Goal: Task Accomplishment & Management: Use online tool/utility

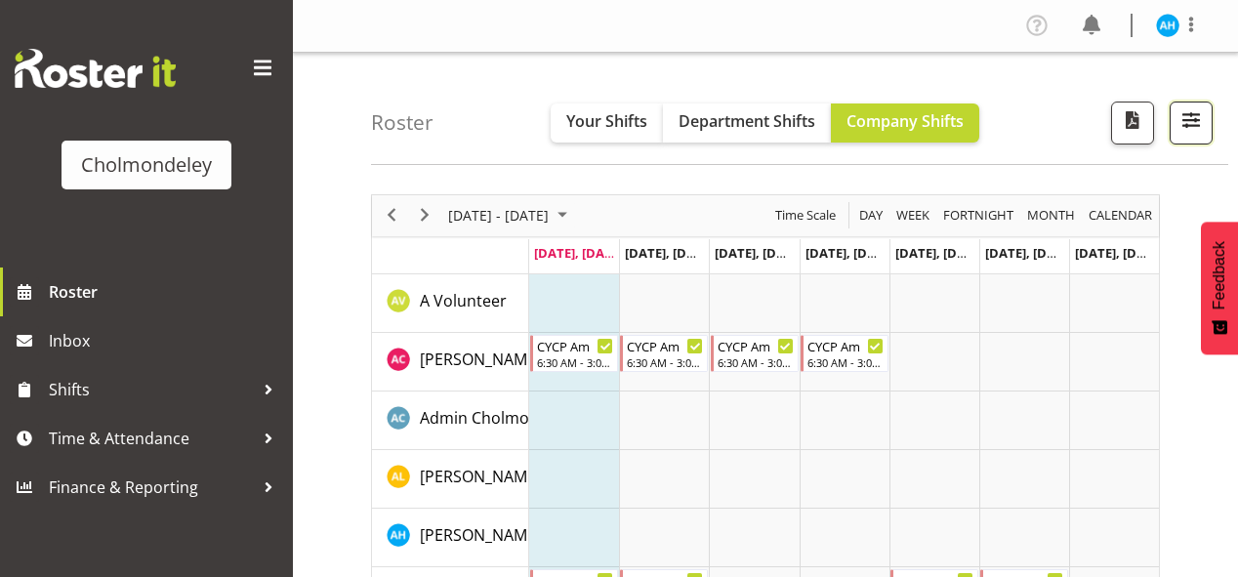
click at [1187, 121] on span "button" at bounding box center [1190, 119] width 25 height 25
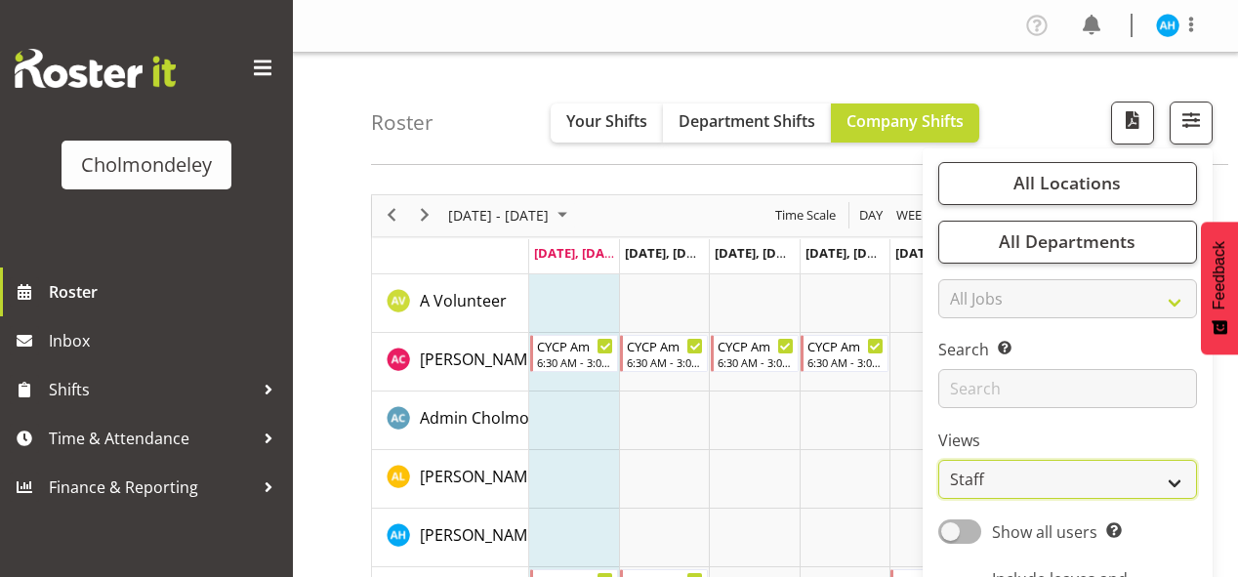
click at [1062, 480] on select "Staff Role Shift - Horizontal Shift - Vertical Staff - Location" at bounding box center [1067, 479] width 259 height 39
select select "shift"
click at [939, 460] on select "Staff Role Shift - Horizontal Shift - Vertical Staff - Location" at bounding box center [1067, 479] width 259 height 39
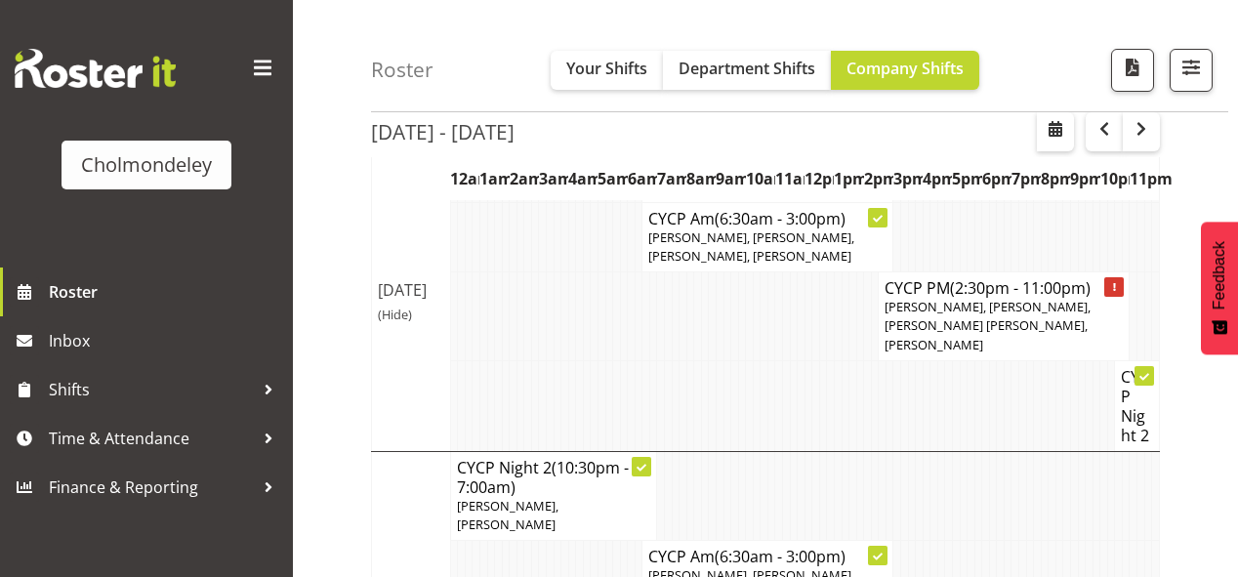
scroll to position [234, 0]
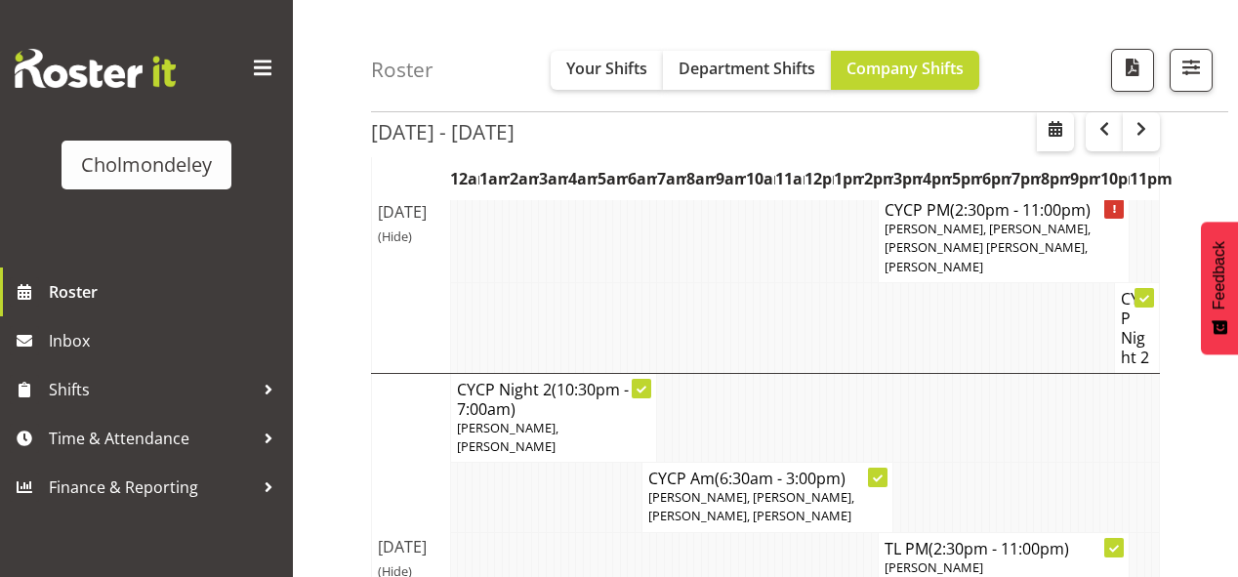
click at [1052, 463] on td at bounding box center [1053, 497] width 8 height 69
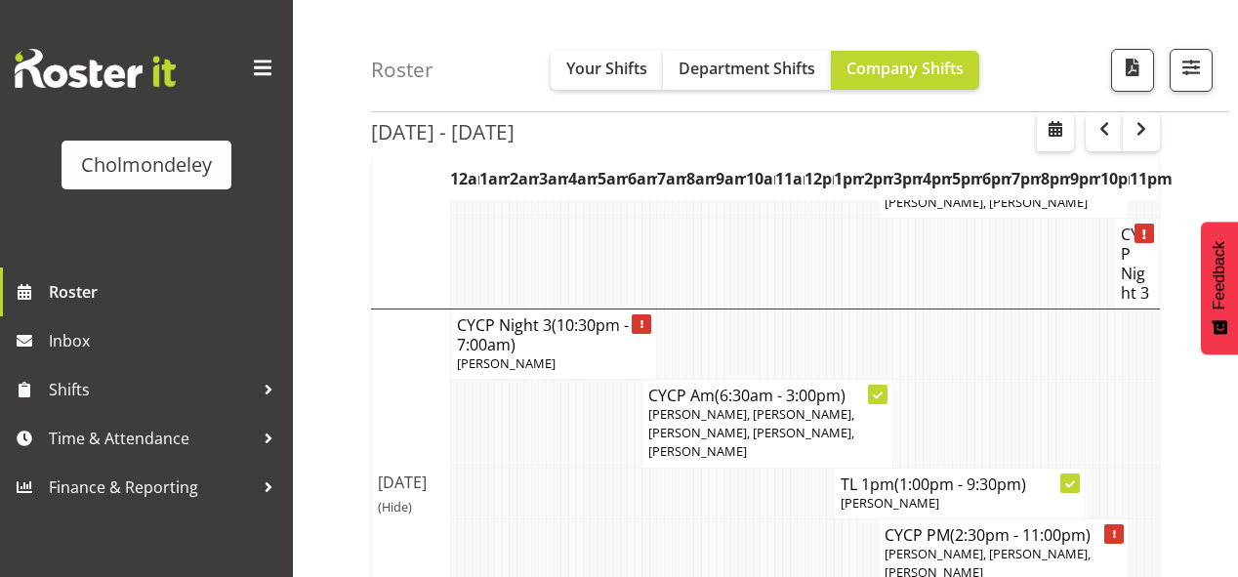
scroll to position [2013, 0]
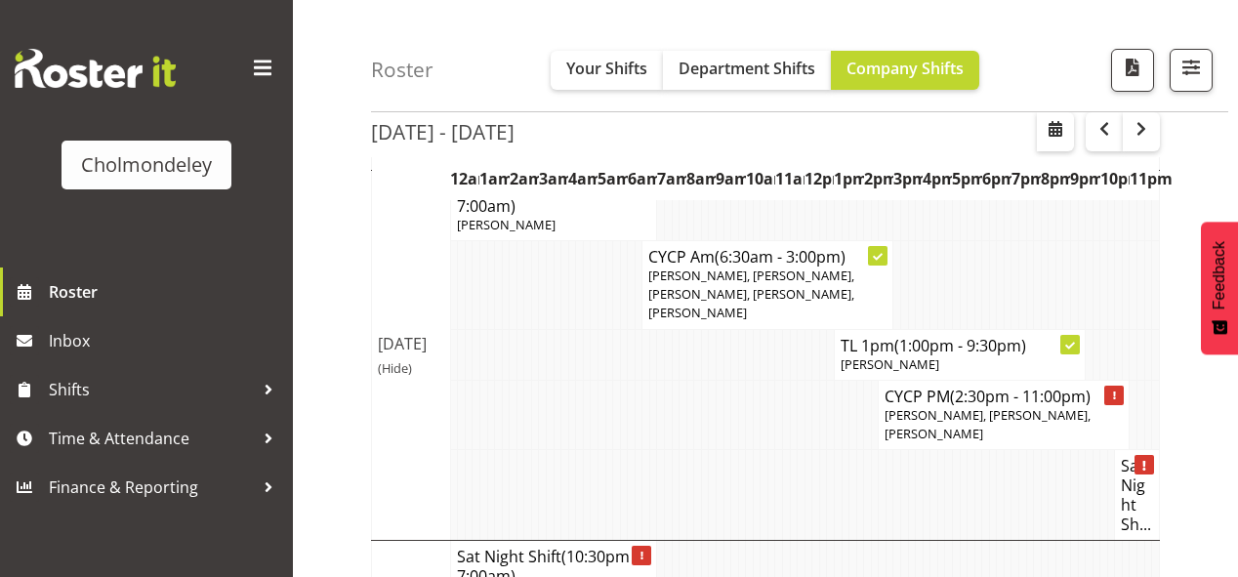
click at [759, 450] on td at bounding box center [757, 495] width 8 height 91
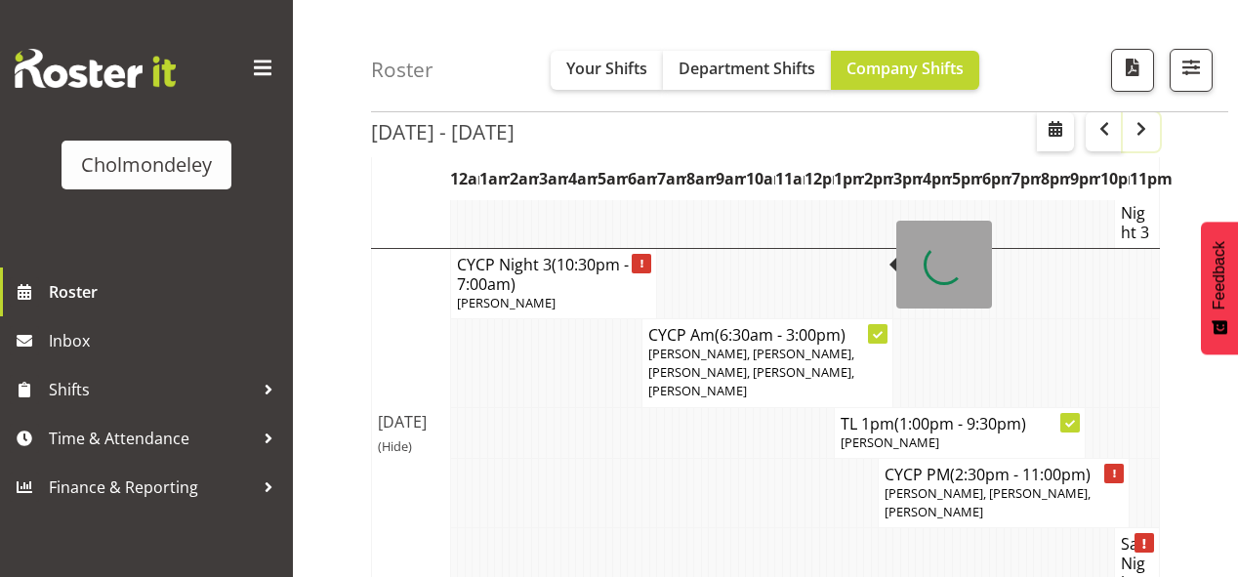
click at [1149, 122] on span "button" at bounding box center [1141, 128] width 23 height 23
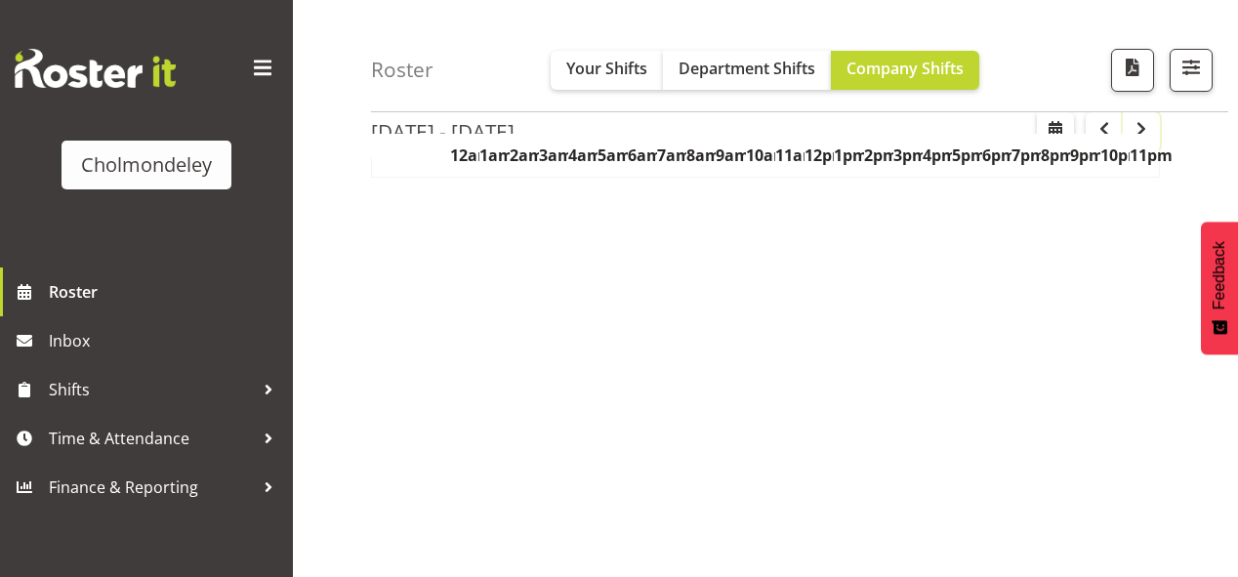
scroll to position [383, 0]
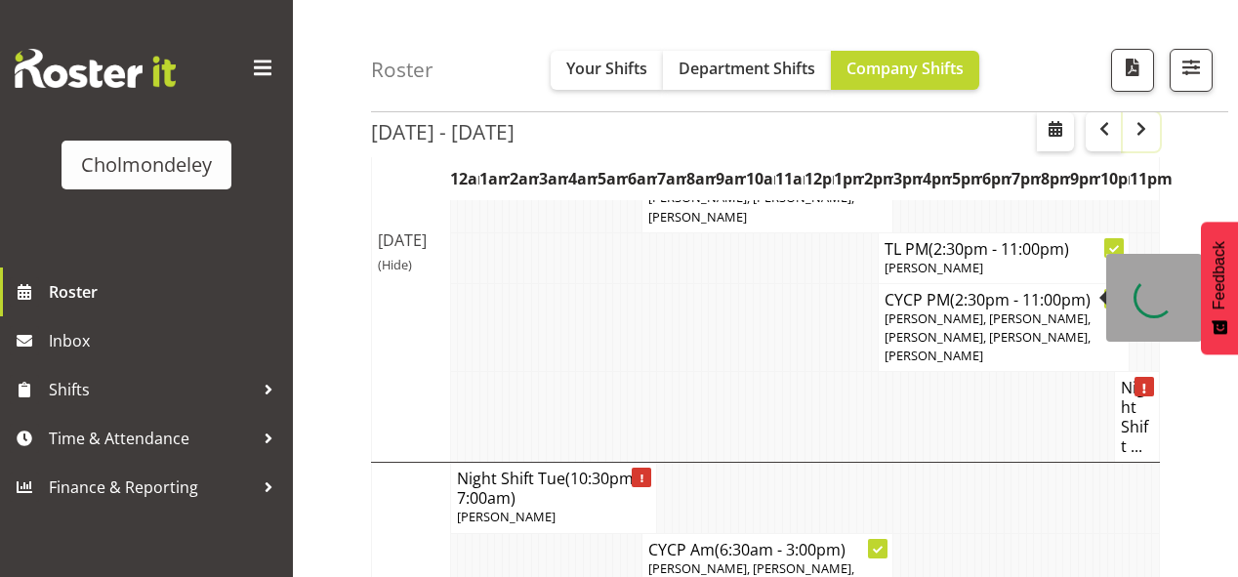
scroll to position [539, 0]
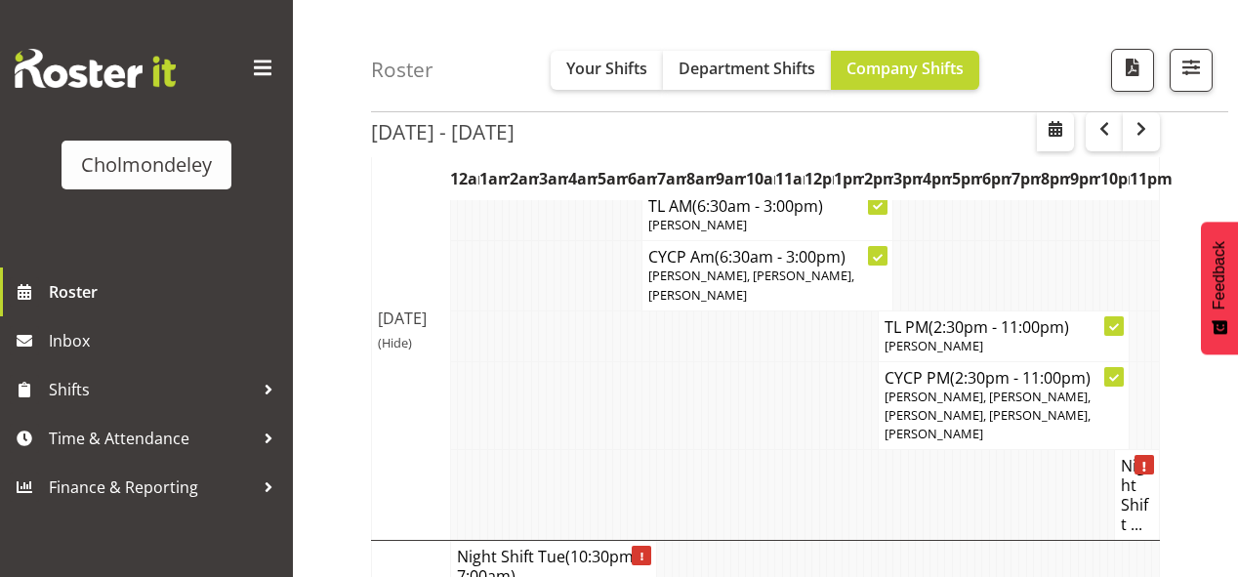
click at [806, 450] on td at bounding box center [808, 495] width 8 height 91
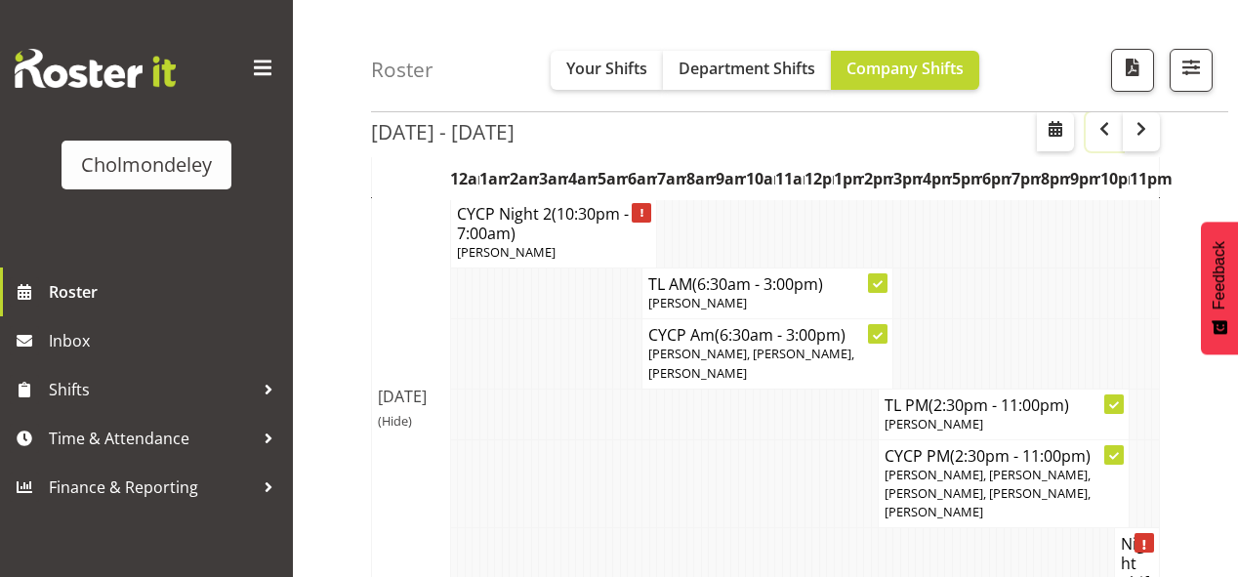
click at [1106, 135] on span "button" at bounding box center [1103, 128] width 23 height 23
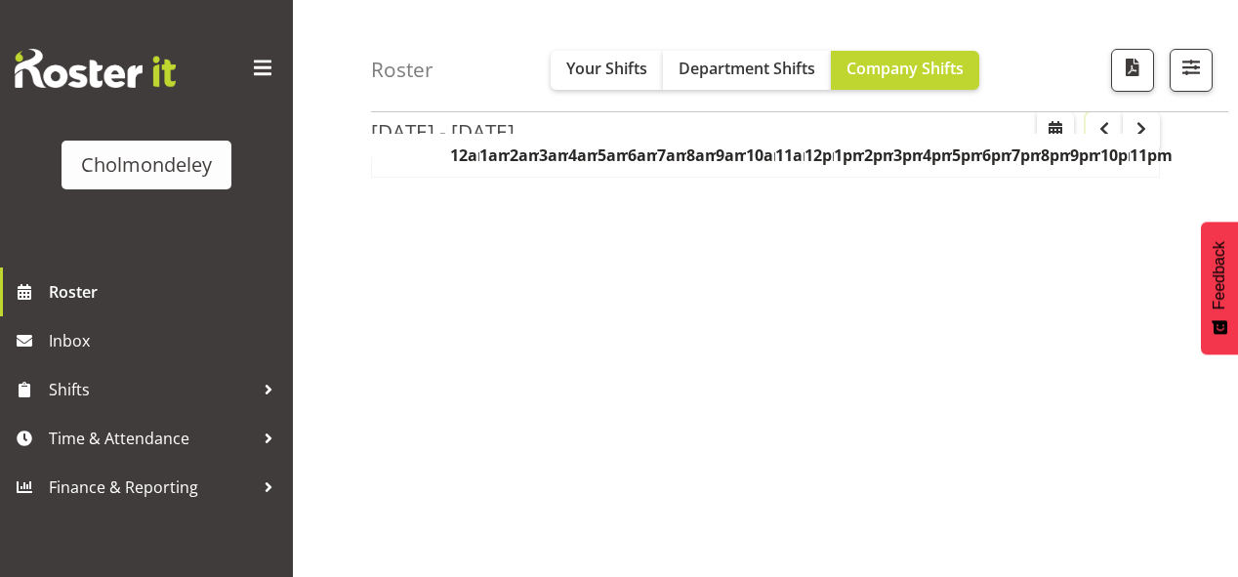
scroll to position [383, 0]
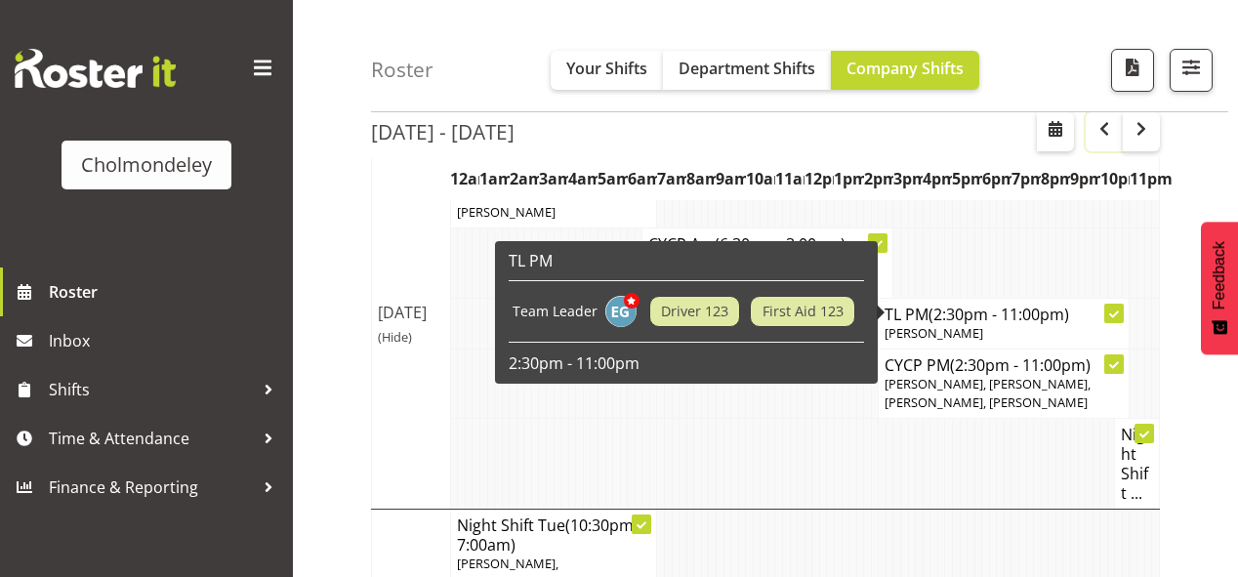
scroll to position [391, 0]
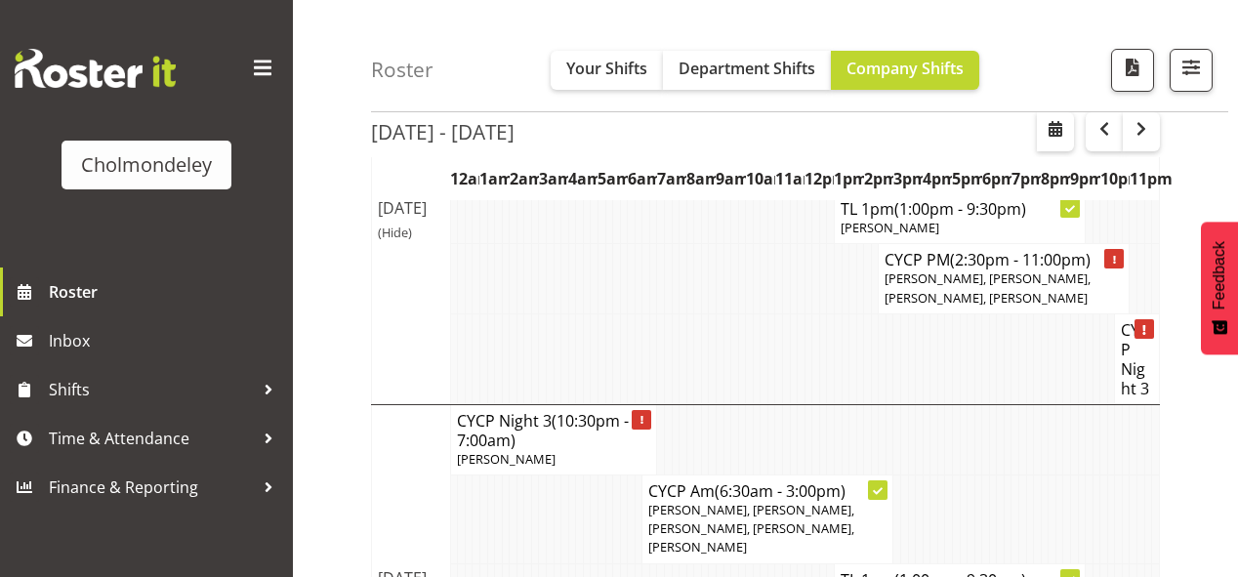
scroll to position [1935, 0]
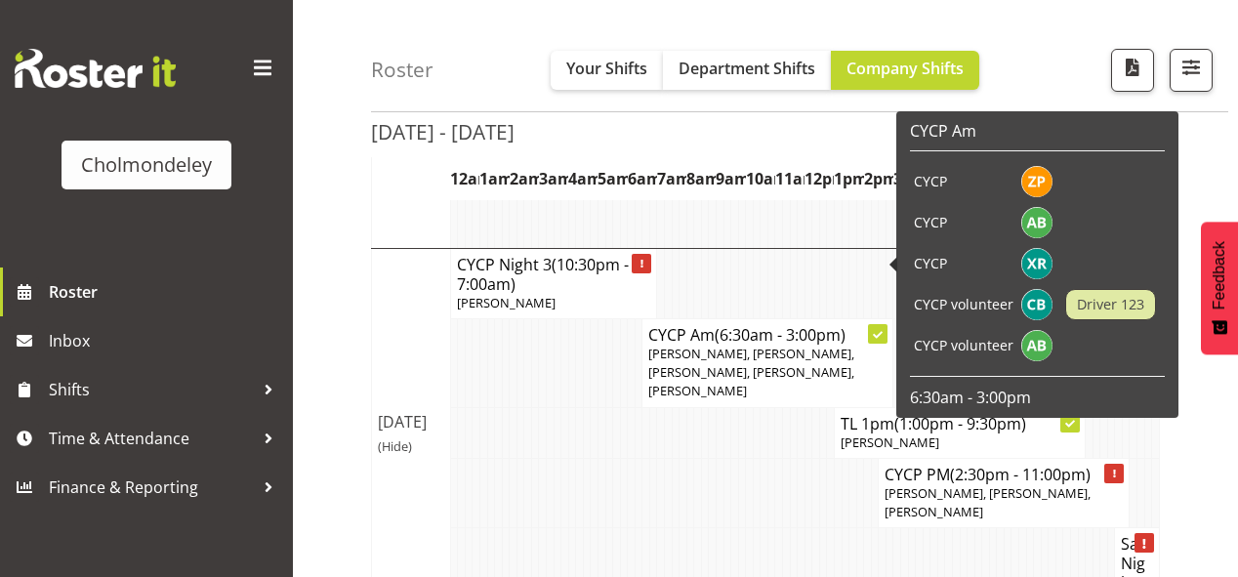
click at [820, 345] on span "[PERSON_NAME], [PERSON_NAME], [PERSON_NAME], [PERSON_NAME], [PERSON_NAME]" at bounding box center [751, 372] width 206 height 55
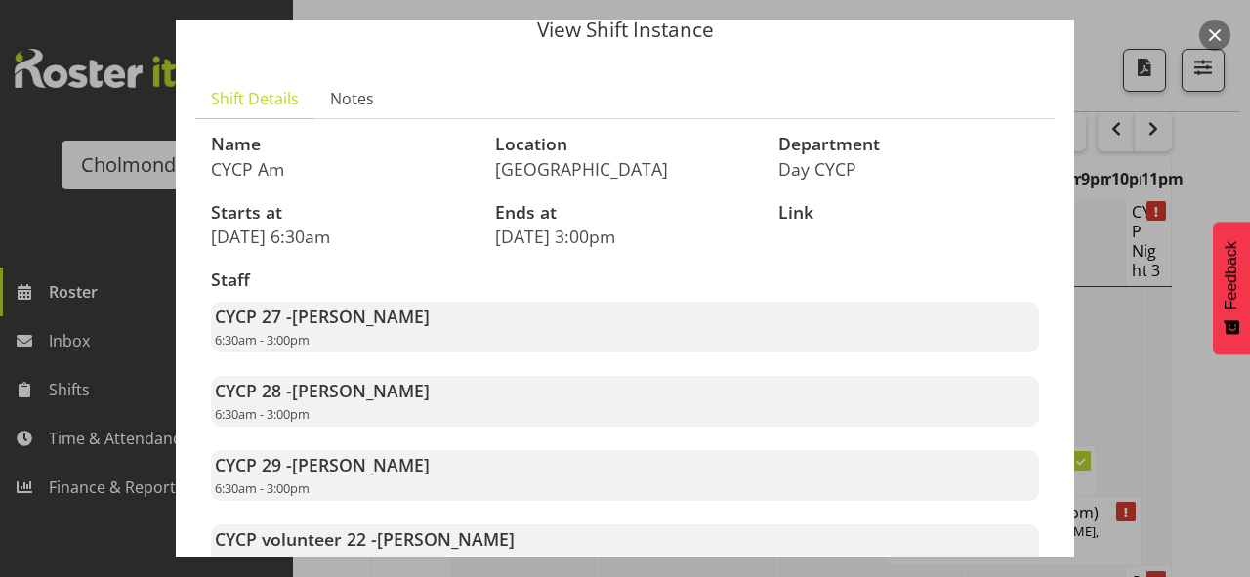
scroll to position [0, 0]
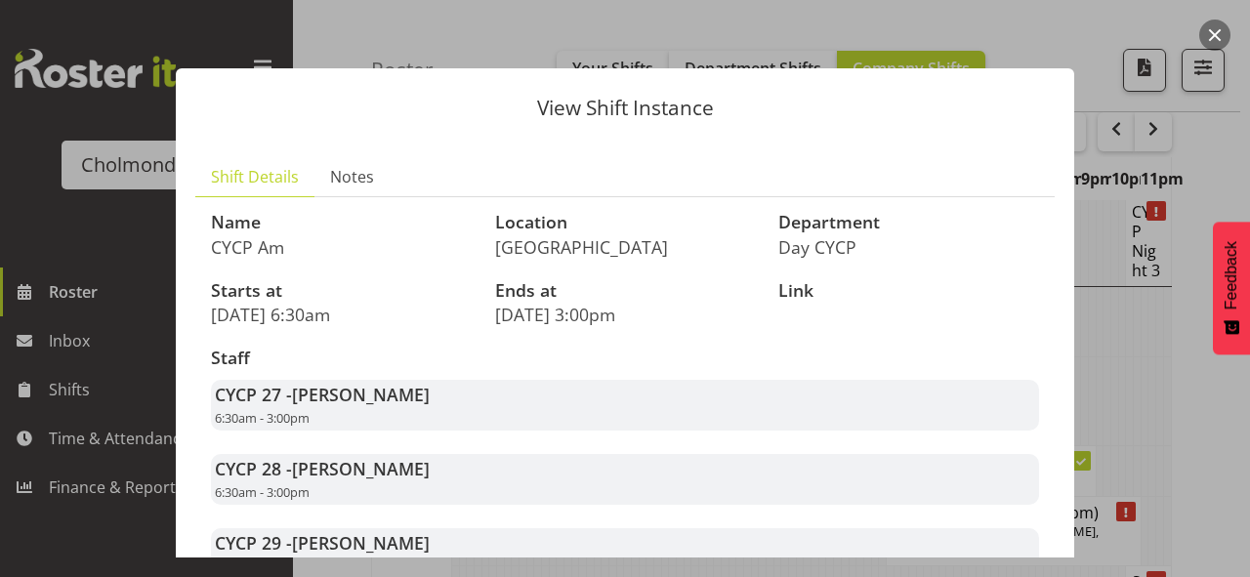
click at [1214, 33] on button "button" at bounding box center [1214, 35] width 31 height 31
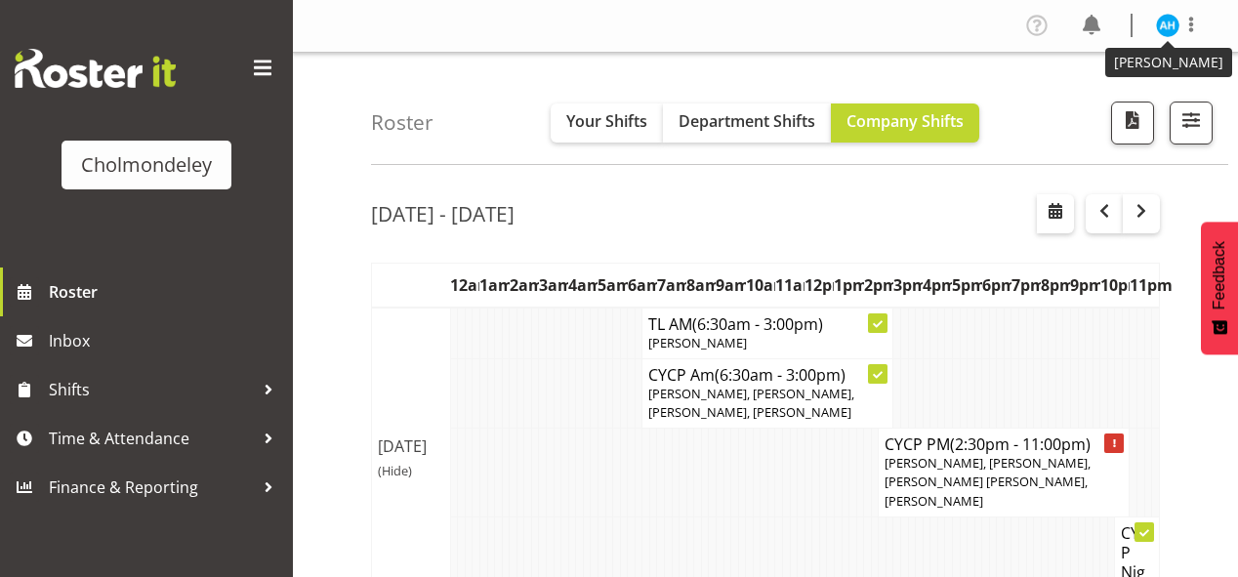
click at [1164, 23] on img at bounding box center [1167, 25] width 23 height 23
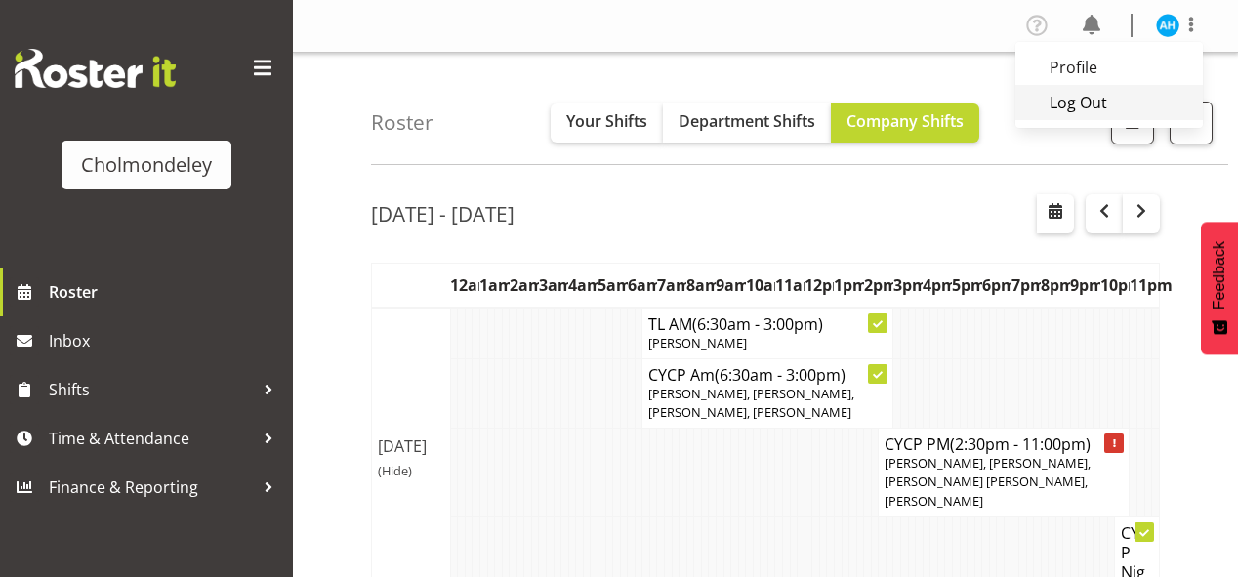
click at [1071, 98] on link "Log Out" at bounding box center [1108, 102] width 187 height 35
